Goal: Communication & Community: Answer question/provide support

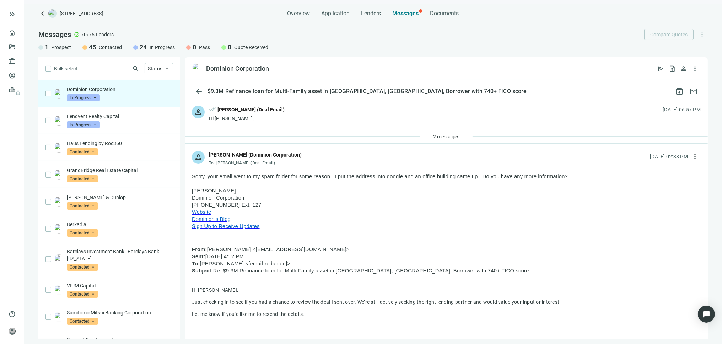
click at [204, 213] on span "Website" at bounding box center [201, 212] width 19 height 6
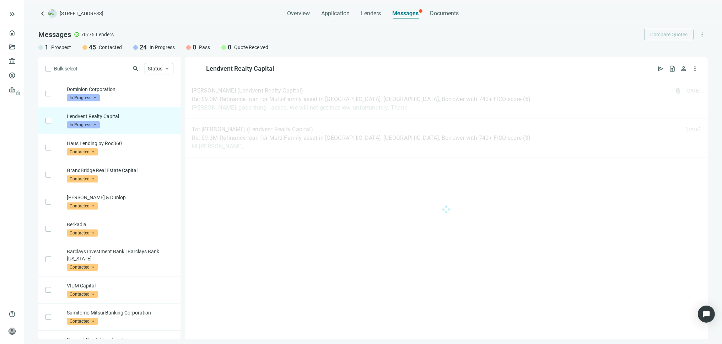
scroll to position [27, 0]
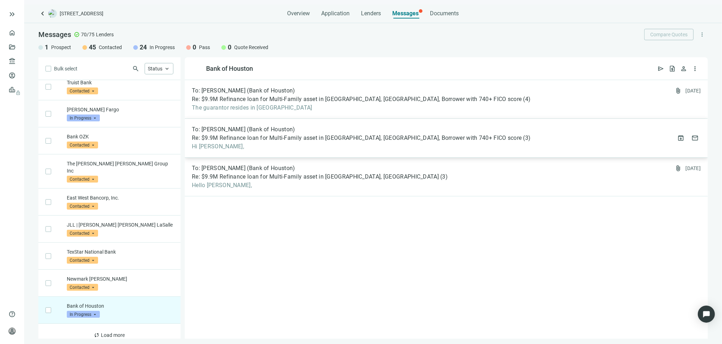
scroll to position [1319, 0]
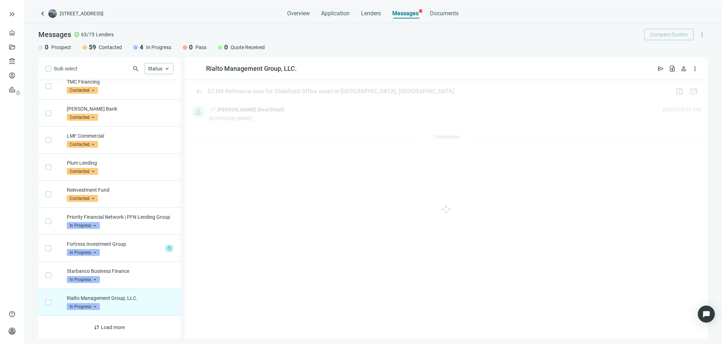
scroll to position [685, 0]
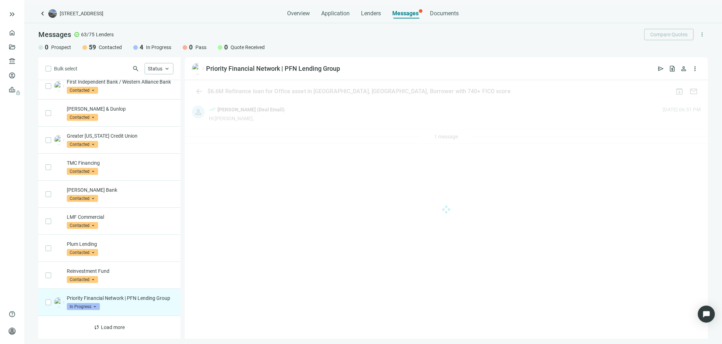
scroll to position [603, 0]
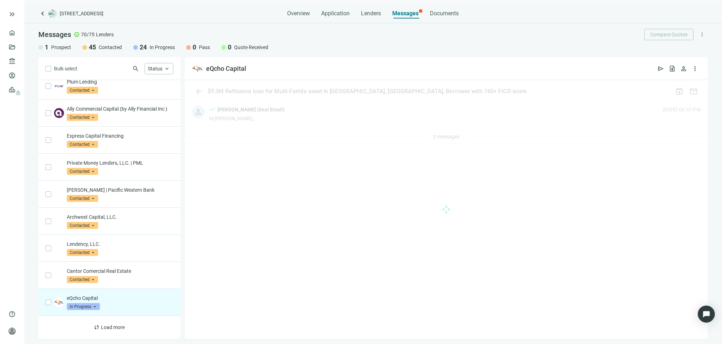
scroll to position [481, 0]
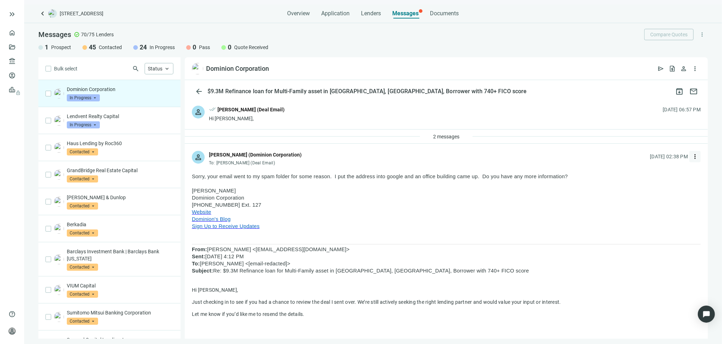
click at [692, 158] on span "more_vert" at bounding box center [695, 156] width 7 height 7
click at [645, 186] on span "Reply all" at bounding box center [645, 186] width 18 height 6
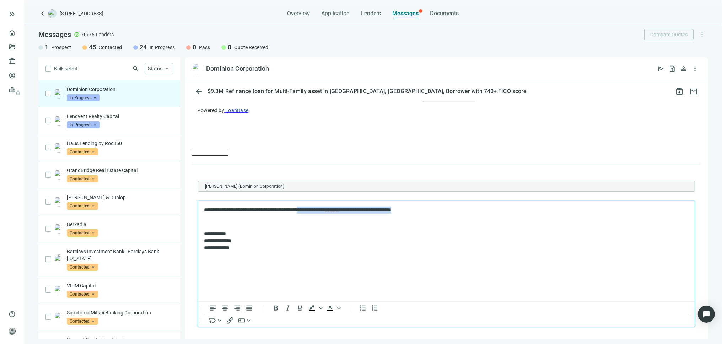
drag, startPoint x: 436, startPoint y: 210, endPoint x: 313, endPoint y: 208, distance: 123.3
click at [313, 208] on p "**********" at bounding box center [443, 209] width 478 height 7
click at [445, 210] on p "**********" at bounding box center [443, 209] width 478 height 7
drag, startPoint x: 438, startPoint y: 209, endPoint x: 329, endPoint y: 208, distance: 108.8
click at [329, 208] on p "**********" at bounding box center [443, 209] width 478 height 7
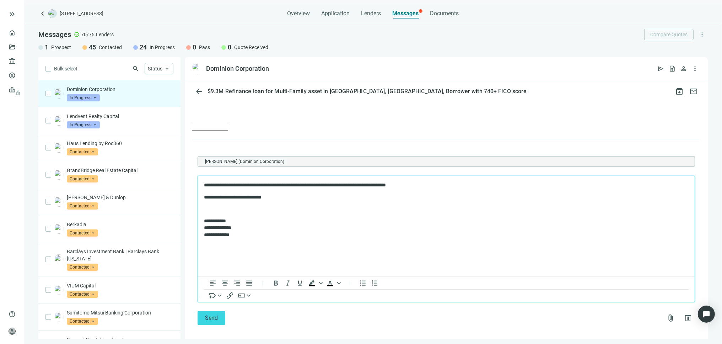
scroll to position [581, 0]
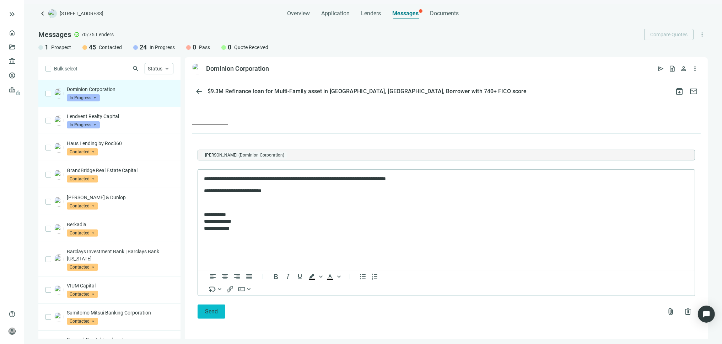
click at [210, 311] on span "Send" at bounding box center [211, 311] width 13 height 7
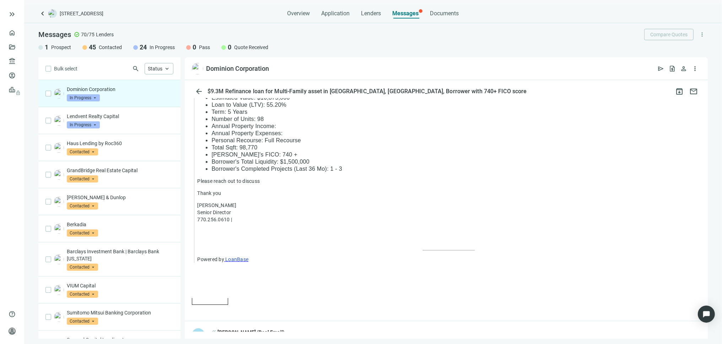
scroll to position [554, 0]
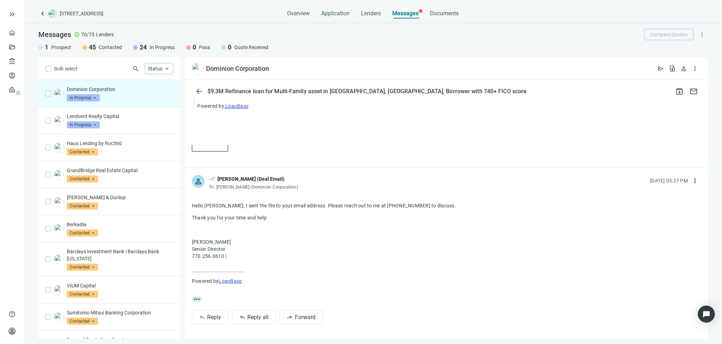
drag, startPoint x: 271, startPoint y: 216, endPoint x: 192, endPoint y: 203, distance: 79.9
click at [192, 203] on div "Hello Loren, I sent the file to your email address. Please reach out to me at 7…" at bounding box center [446, 249] width 509 height 95
click at [539, 277] on div "Hello Loren, I sent the file to your email address. Please reach out to me at 7…" at bounding box center [446, 249] width 509 height 95
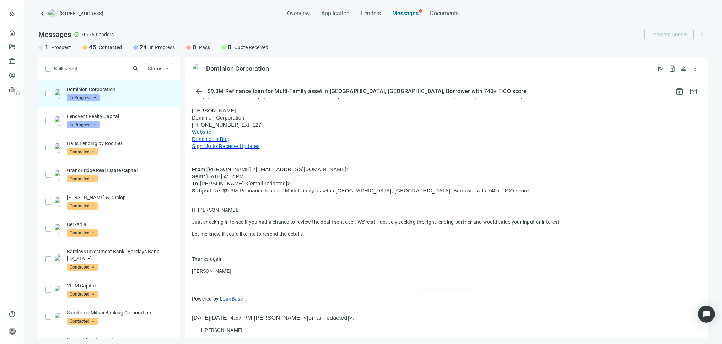
scroll to position [0, 0]
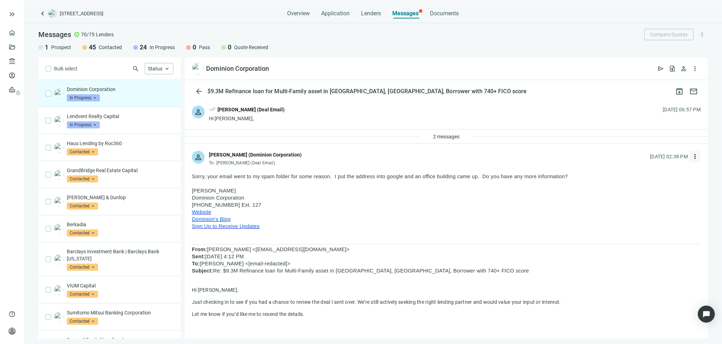
click at [692, 156] on span "more_vert" at bounding box center [695, 156] width 7 height 7
click at [644, 183] on span "Reply all" at bounding box center [645, 186] width 18 height 6
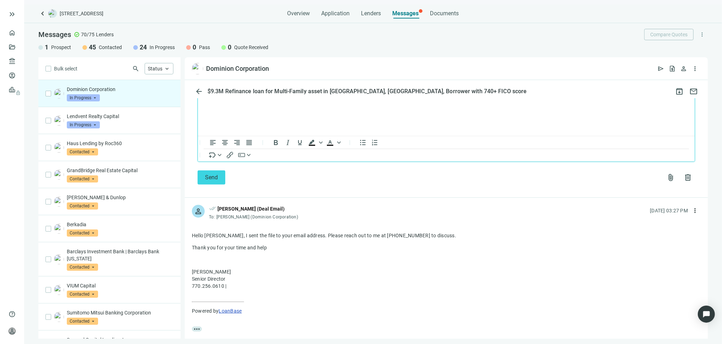
scroll to position [627, 0]
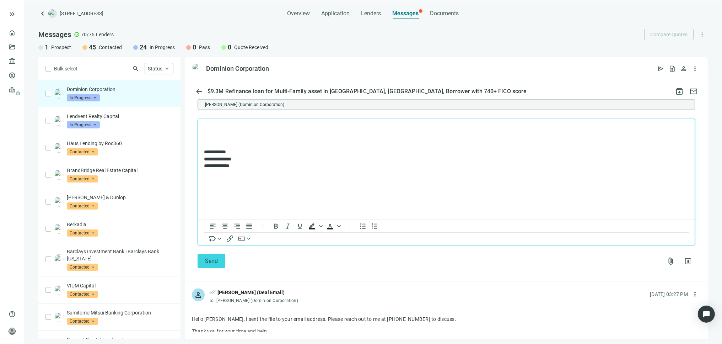
click at [506, 175] on html "**********" at bounding box center [446, 147] width 497 height 56
click at [302, 175] on html "**********" at bounding box center [446, 147] width 497 height 56
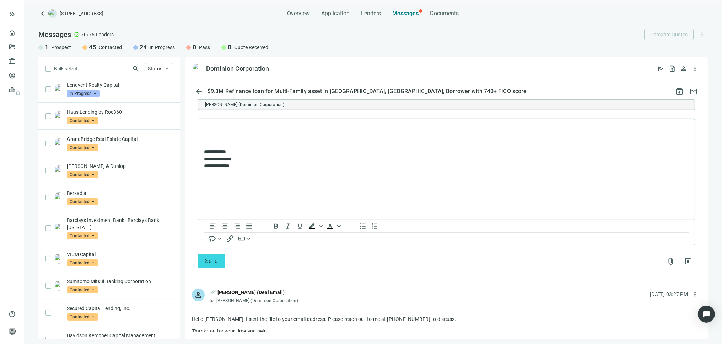
scroll to position [0, 0]
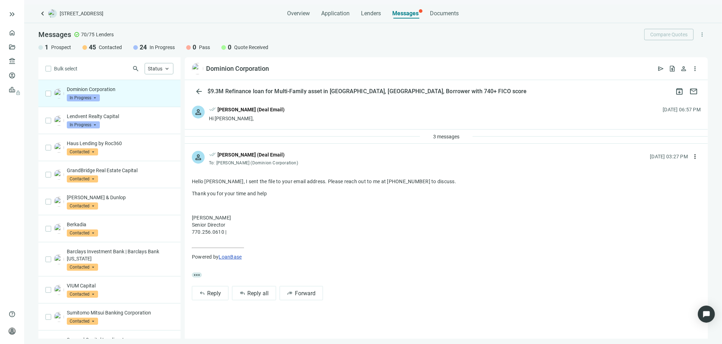
click at [137, 100] on div "Dominion Corporation In Progress arrow_drop_down" at bounding box center [120, 94] width 107 height 16
click at [130, 124] on div "Lendvent Realty Capital In Progress arrow_drop_down" at bounding box center [120, 121] width 107 height 16
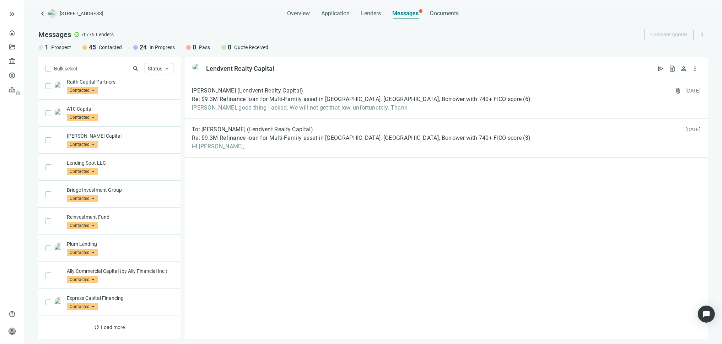
scroll to position [319, 0]
click at [105, 326] on span "Load more" at bounding box center [113, 327] width 24 height 6
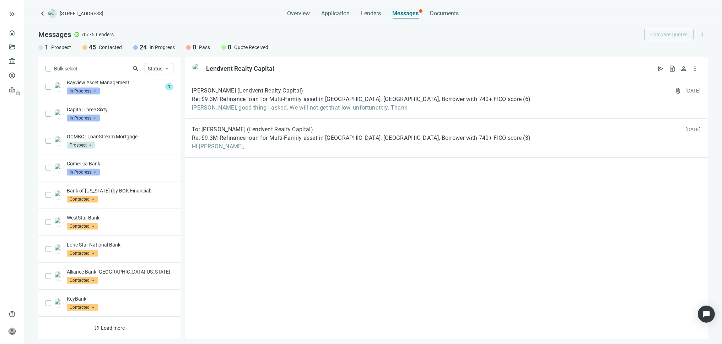
scroll to position [860, 0]
click at [102, 328] on span "Load more" at bounding box center [113, 327] width 24 height 6
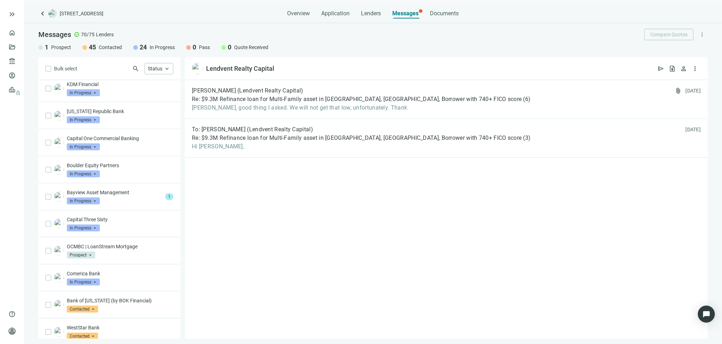
scroll to position [781, 0]
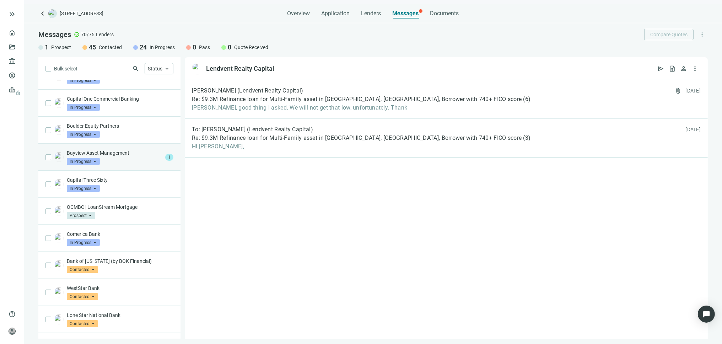
click at [149, 165] on div "Bayview Asset Management In Progress arrow_drop_down" at bounding box center [115, 157] width 96 height 16
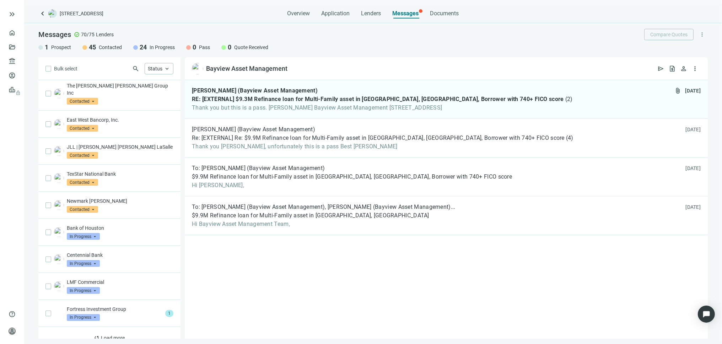
scroll to position [1400, 0]
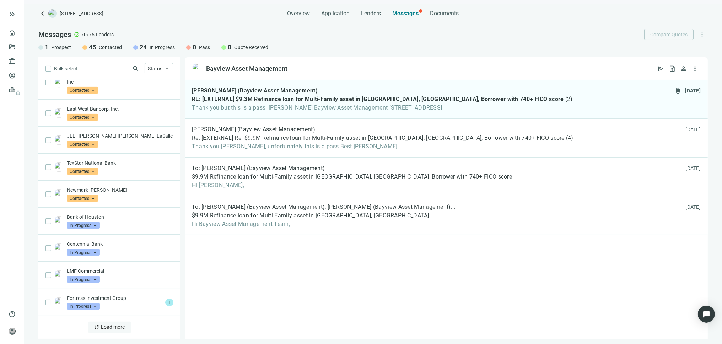
click at [107, 326] on span "Load more" at bounding box center [113, 327] width 24 height 6
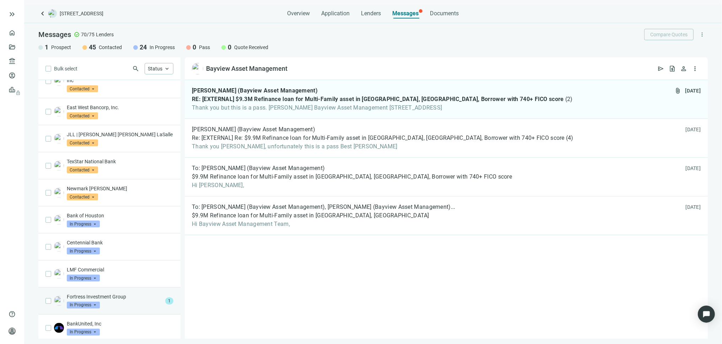
click at [113, 308] on div "Fortress Investment Group In Progress arrow_drop_down" at bounding box center [115, 301] width 96 height 16
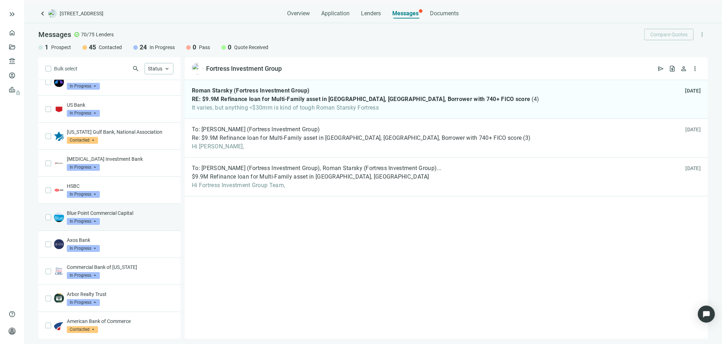
scroll to position [1648, 0]
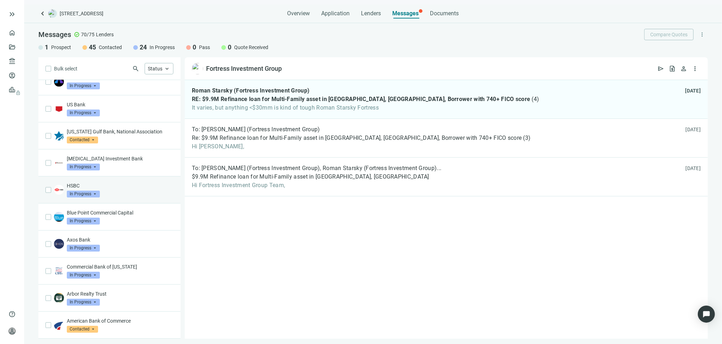
click at [125, 195] on div "HSBC In Progress arrow_drop_down" at bounding box center [120, 190] width 107 height 16
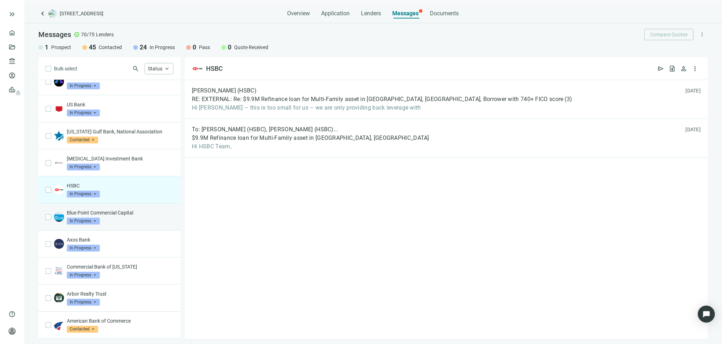
click at [132, 220] on div "Blue Point Commercial Capital In Progress arrow_drop_down" at bounding box center [120, 217] width 107 height 16
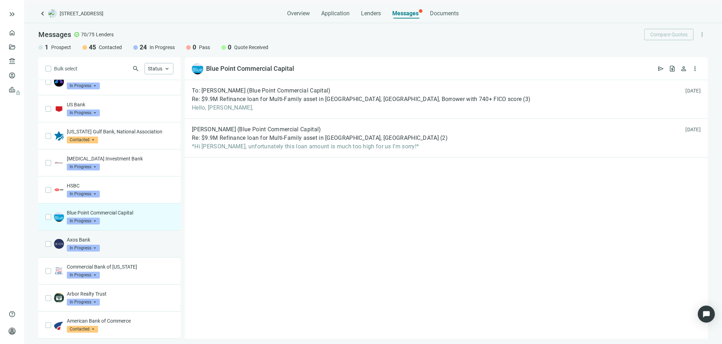
click at [132, 248] on div "Axos Bank In Progress arrow_drop_down" at bounding box center [120, 244] width 107 height 16
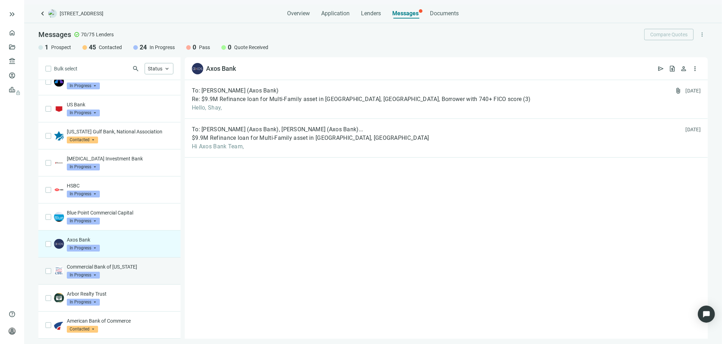
click at [140, 267] on p "Commercial Bank of Texas" at bounding box center [120, 266] width 107 height 7
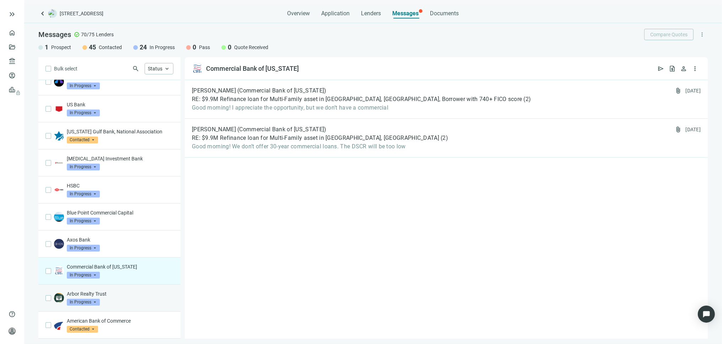
click at [130, 298] on div "Arbor Realty Trust In Progress arrow_drop_down" at bounding box center [120, 298] width 107 height 16
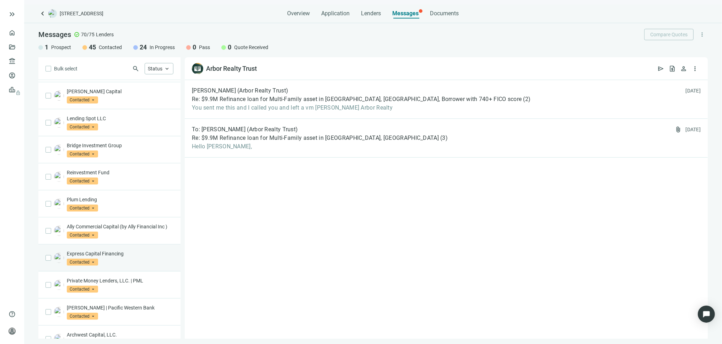
scroll to position [355, 0]
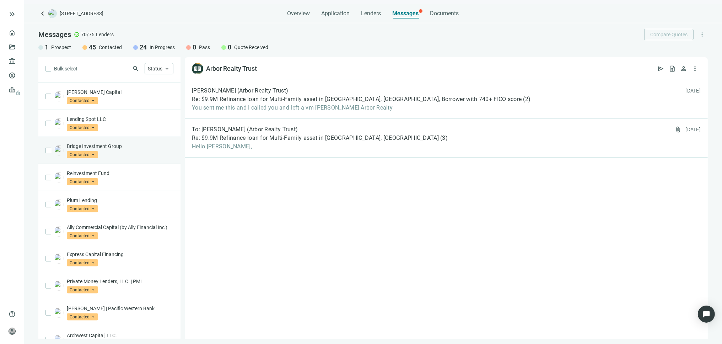
click at [108, 146] on p "Bridge Investment Group" at bounding box center [120, 146] width 107 height 7
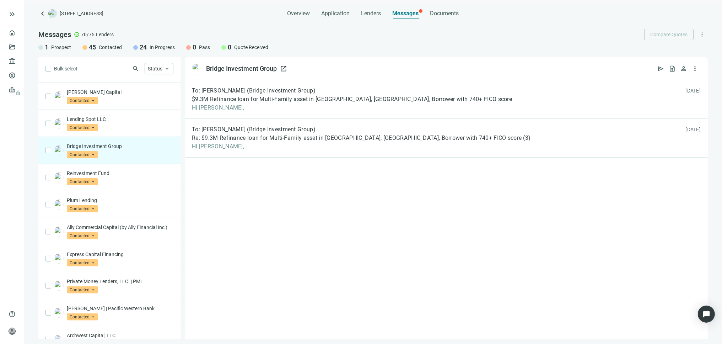
click at [235, 68] on div "Bridge Investment Group" at bounding box center [241, 68] width 71 height 9
click at [195, 68] on img at bounding box center [197, 68] width 11 height 11
click at [694, 68] on span "more_vert" at bounding box center [695, 68] width 7 height 7
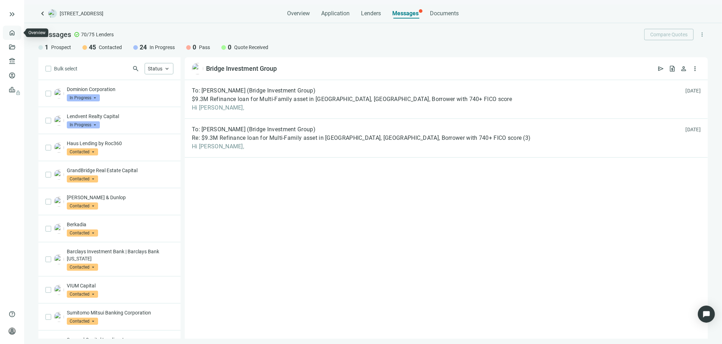
click at [18, 33] on link "Overview" at bounding box center [28, 33] width 21 height 6
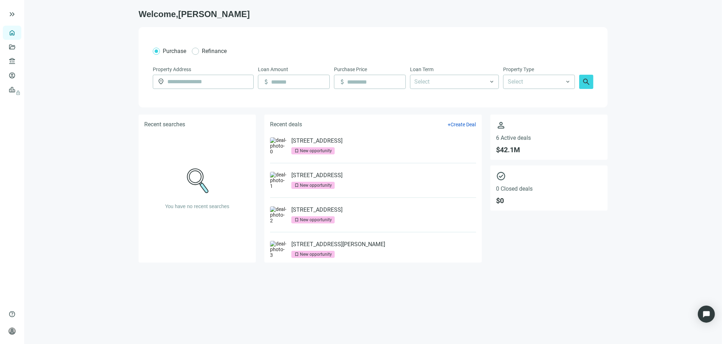
click at [313, 180] on div "1771 E Flamingo Rd, Las Vegas, NV 89119 bookmark New opportunity" at bounding box center [316, 180] width 51 height 17
click at [316, 174] on link "[STREET_ADDRESS]" at bounding box center [316, 175] width 51 height 7
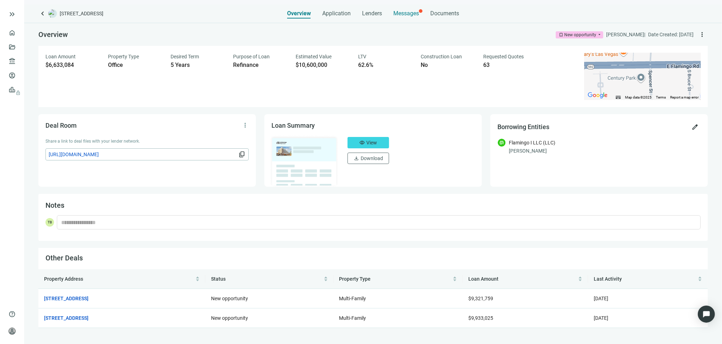
click at [400, 11] on span "Messages" at bounding box center [406, 13] width 26 height 7
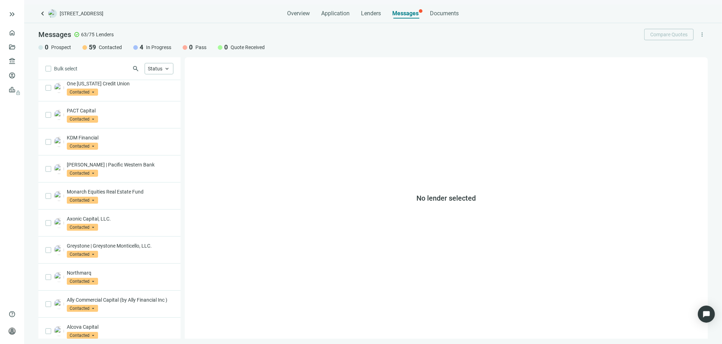
scroll to position [312, 0]
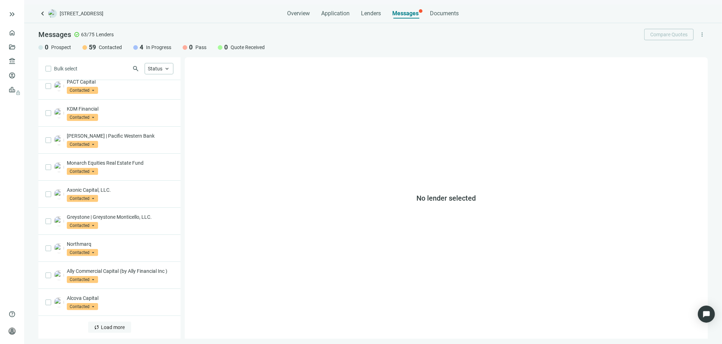
click at [105, 329] on span "Load more" at bounding box center [113, 327] width 24 height 6
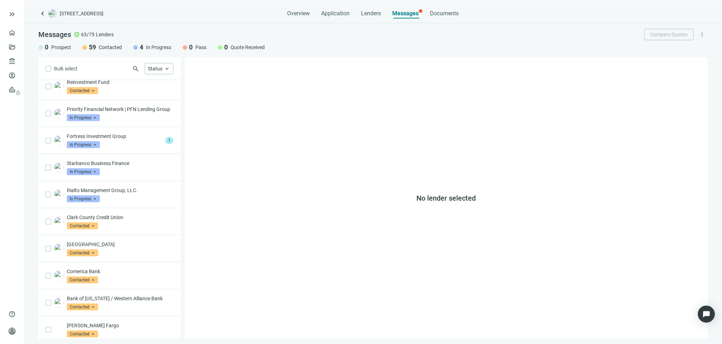
scroll to position [790, 0]
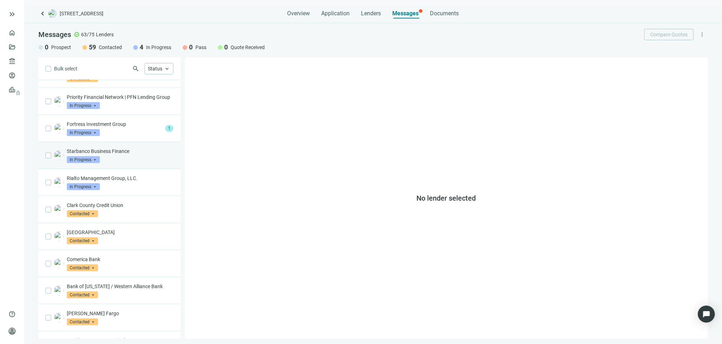
click at [115, 163] on div "Starbanco Business Finance In Progress arrow_drop_down" at bounding box center [120, 155] width 107 height 16
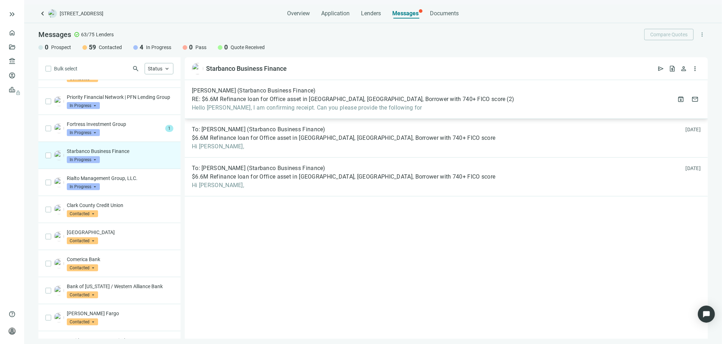
click at [270, 106] on span "Hello Tony, I am confirming receipt. Can you please provide the following for" at bounding box center [353, 107] width 323 height 7
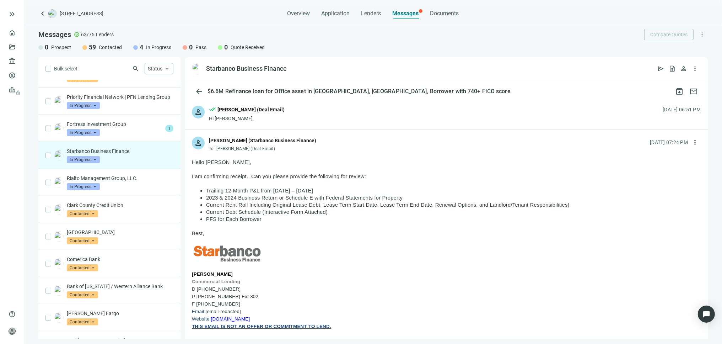
click at [296, 113] on div "person done_all Tony Baldwin (Deal Email) Hi Brett, 09.08.2025, 06:51 PM" at bounding box center [446, 113] width 523 height 31
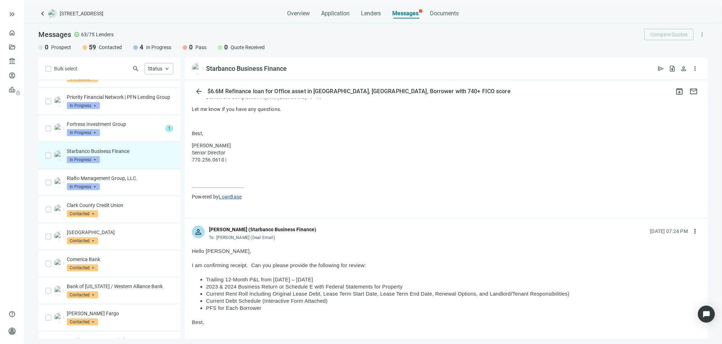
scroll to position [237, 0]
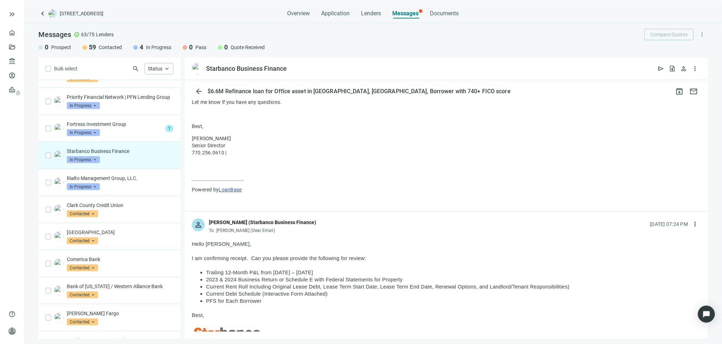
click at [298, 269] on p at bounding box center [446, 265] width 509 height 7
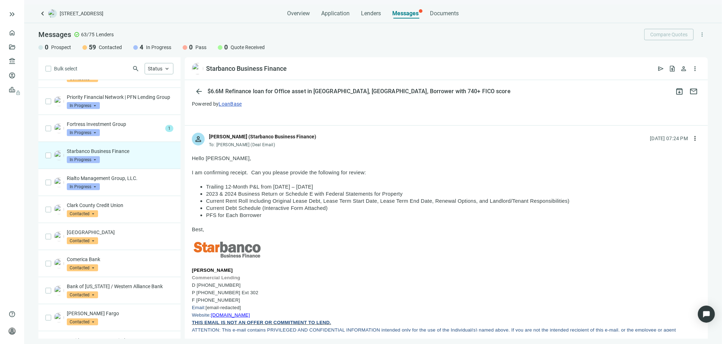
scroll to position [322, 0]
click at [692, 138] on span "more_vert" at bounding box center [695, 138] width 7 height 7
click at [649, 169] on span "Reply all" at bounding box center [645, 168] width 18 height 6
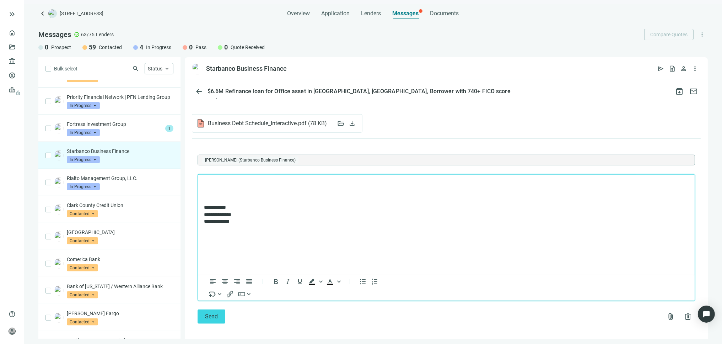
scroll to position [933, 0]
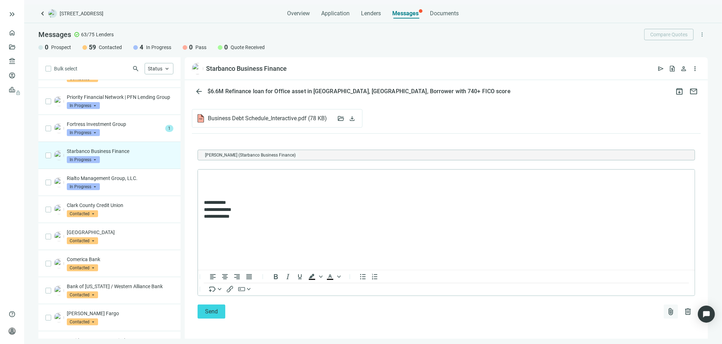
click at [667, 312] on span "attach_file" at bounding box center [671, 311] width 9 height 9
click at [613, 293] on span "Upload new" at bounding box center [613, 295] width 26 height 6
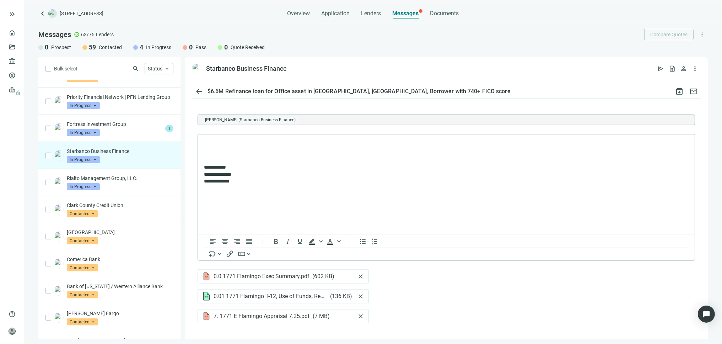
scroll to position [996, 0]
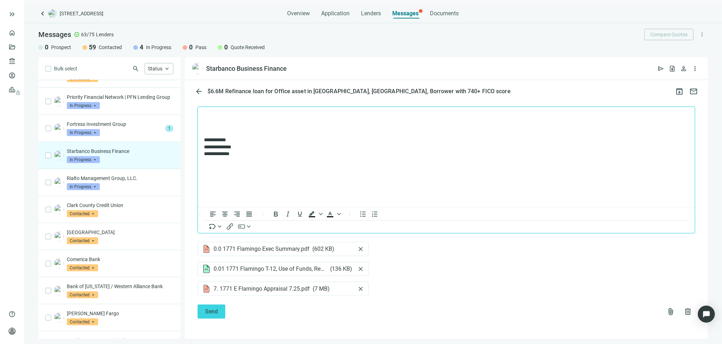
click at [228, 124] on p "Rich Text Area. Press ALT-0 for help." at bounding box center [446, 127] width 485 height 7
click at [667, 311] on span "attach_file" at bounding box center [671, 311] width 9 height 9
click at [613, 294] on span "Upload new" at bounding box center [613, 295] width 26 height 6
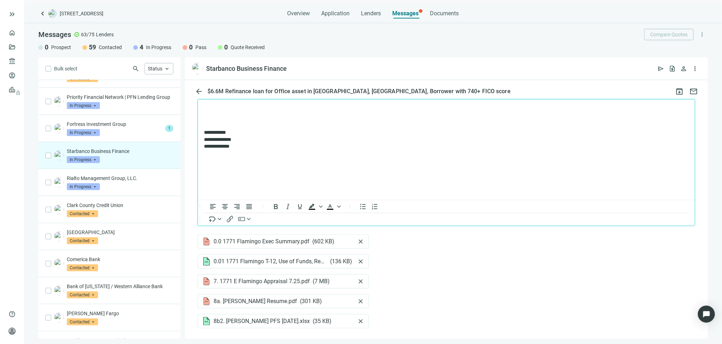
click at [213, 108] on p "Rich Text Area. Press ALT-0 for help." at bounding box center [446, 108] width 485 height 7
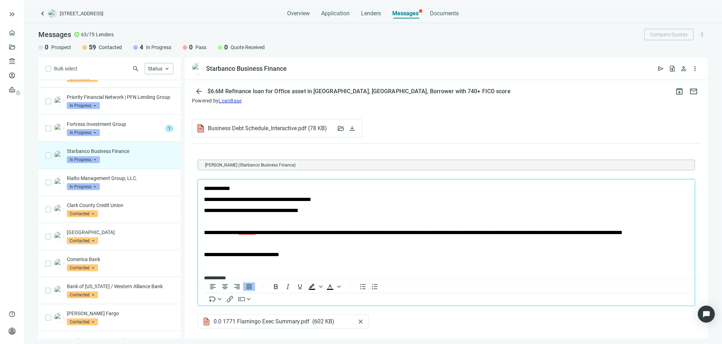
scroll to position [917, 0]
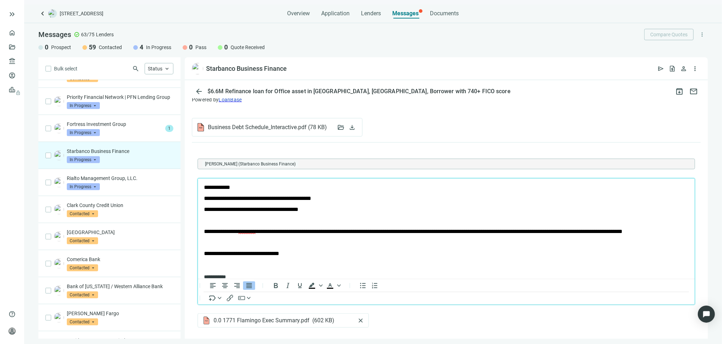
click at [230, 185] on span "**********" at bounding box center [217, 186] width 26 height 5
click at [204, 209] on span "**********" at bounding box center [251, 208] width 95 height 5
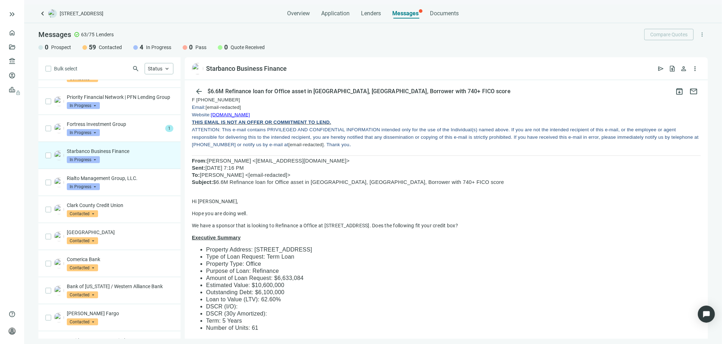
scroll to position [404, 0]
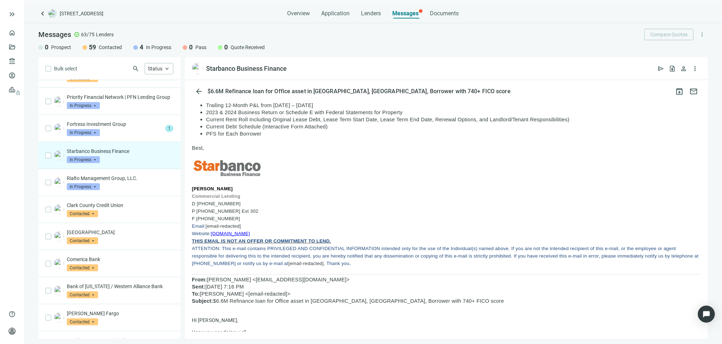
drag, startPoint x: 266, startPoint y: 237, endPoint x: 193, endPoint y: 169, distance: 99.8
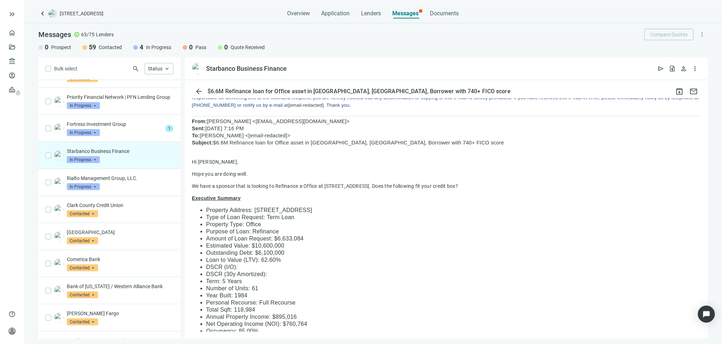
click at [500, 256] on li "Outstanding Debt: $6,100,000" at bounding box center [453, 252] width 495 height 7
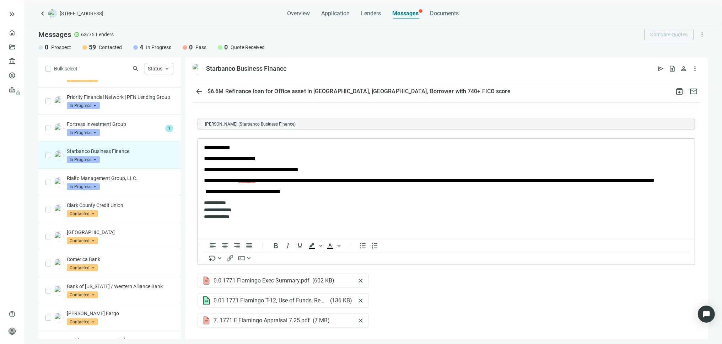
scroll to position [1036, 0]
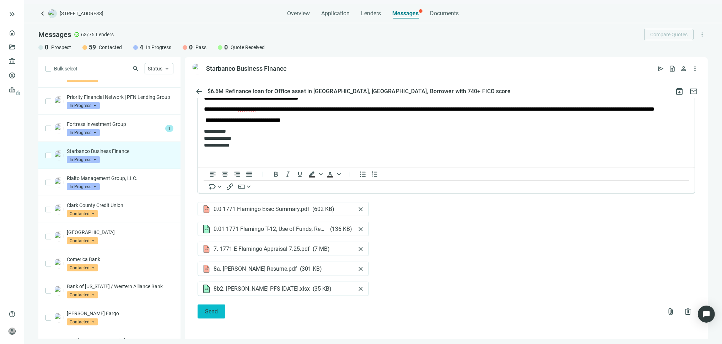
click at [209, 311] on span "Send" at bounding box center [211, 311] width 13 height 7
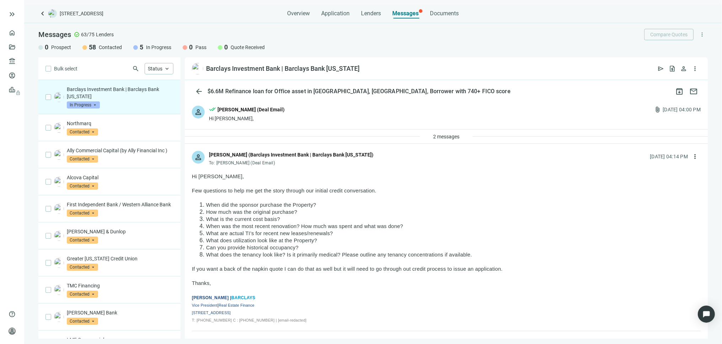
drag, startPoint x: 453, startPoint y: 108, endPoint x: 429, endPoint y: 108, distance: 24.2
click at [452, 108] on div "person done_all [PERSON_NAME] (Deal Email) Hi [PERSON_NAME], attach_file [DATE]…" at bounding box center [446, 113] width 523 height 31
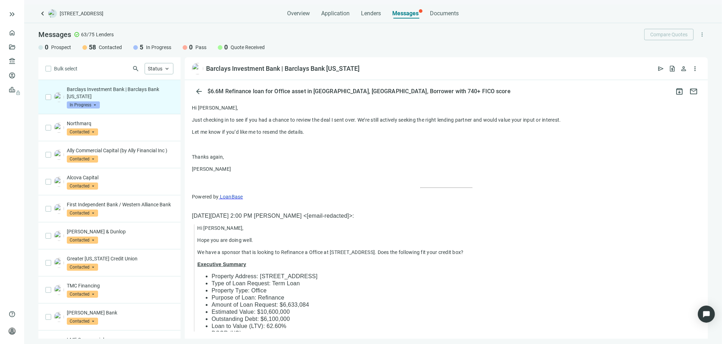
scroll to position [526, 0]
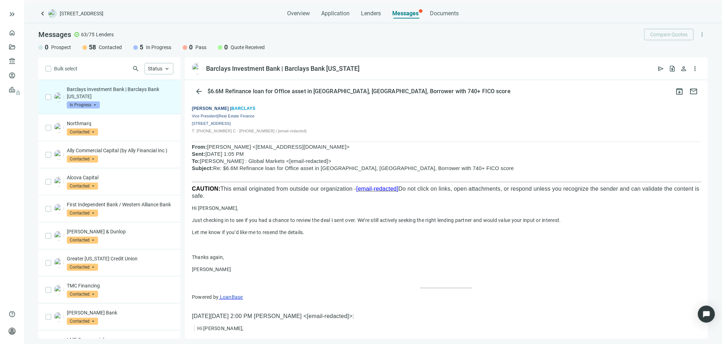
drag, startPoint x: 254, startPoint y: 137, endPoint x: 189, endPoint y: 115, distance: 68.4
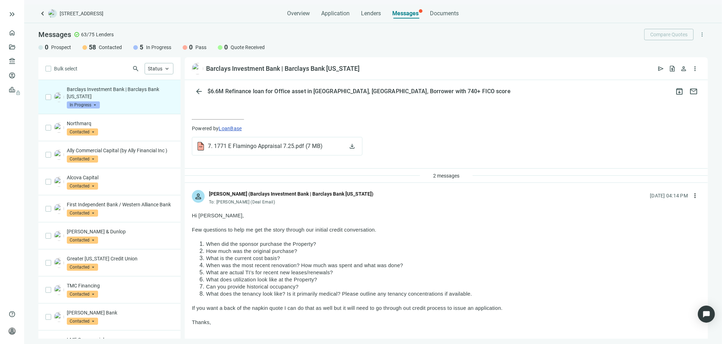
scroll to position [316, 0]
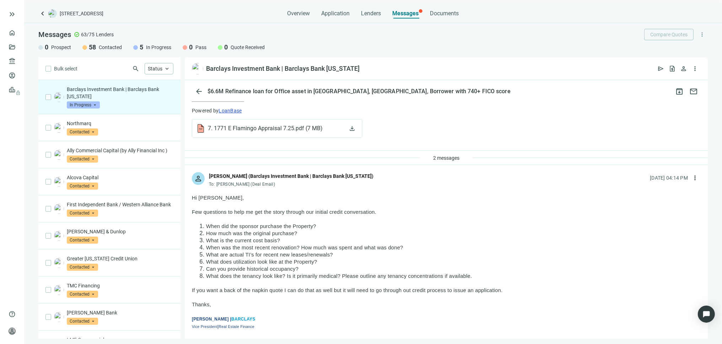
drag, startPoint x: 476, startPoint y: 280, endPoint x: 200, endPoint y: 226, distance: 281.3
click at [200, 226] on ol "When did the sponsor purchase the Property? How much was the original purchase?…" at bounding box center [446, 250] width 509 height 57
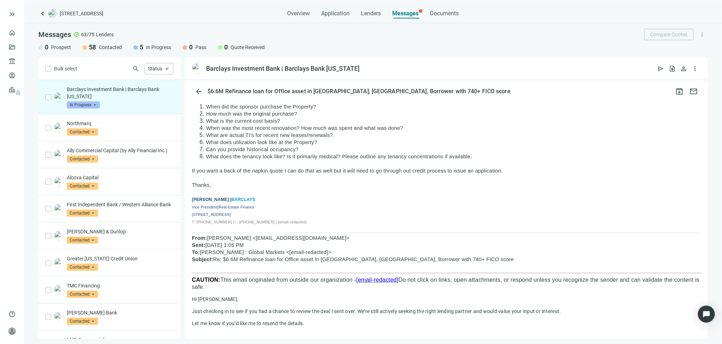
scroll to position [434, 0]
click at [590, 157] on li "What does the tenancy look like? Is it primarily medical? Please outline any te…" at bounding box center [453, 157] width 495 height 7
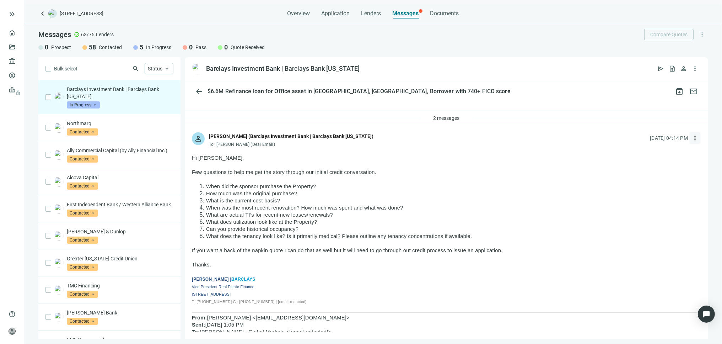
click at [692, 139] on span "more_vert" at bounding box center [695, 137] width 7 height 7
click at [648, 166] on span "Reply all" at bounding box center [645, 167] width 18 height 6
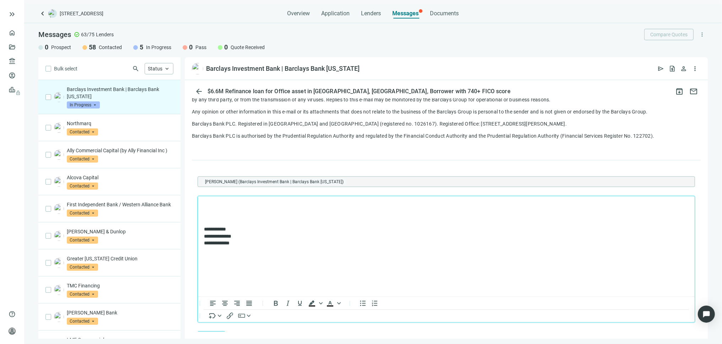
scroll to position [0, 0]
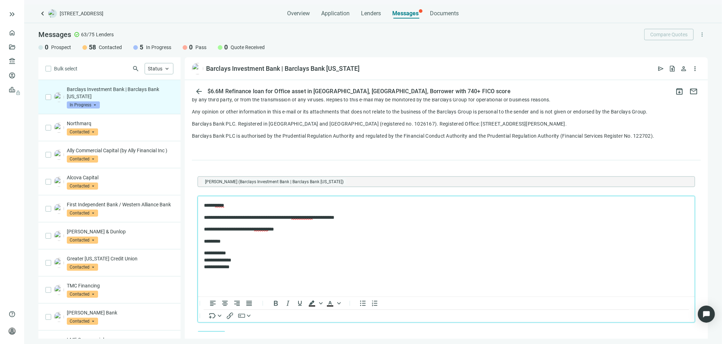
click at [304, 237] on p "*********" at bounding box center [443, 240] width 478 height 7
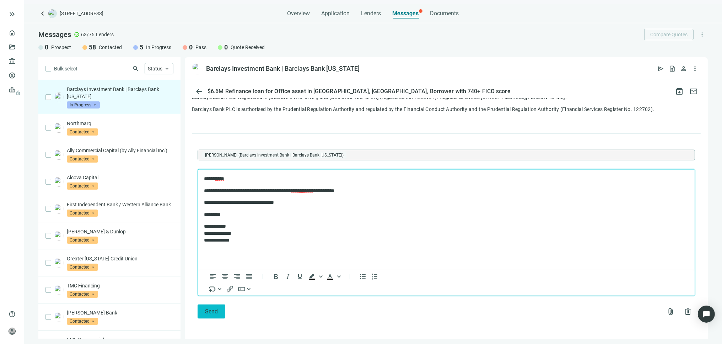
click at [214, 313] on span "Send" at bounding box center [211, 311] width 13 height 7
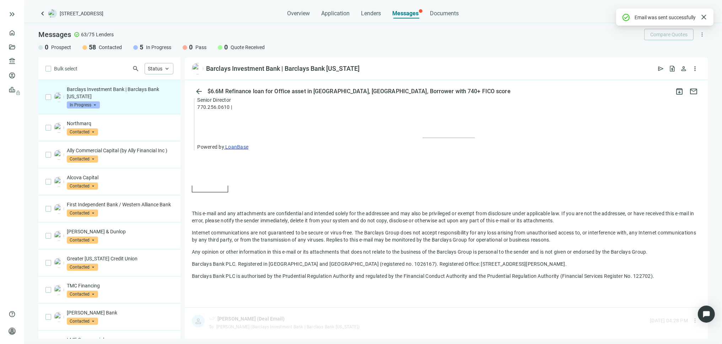
scroll to position [1161, 0]
